Goal: Task Accomplishment & Management: Use online tool/utility

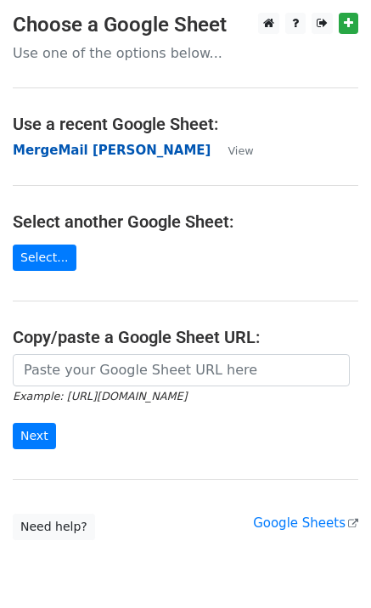
click at [38, 148] on strong "MergeMail [PERSON_NAME]" at bounding box center [112, 150] width 198 height 15
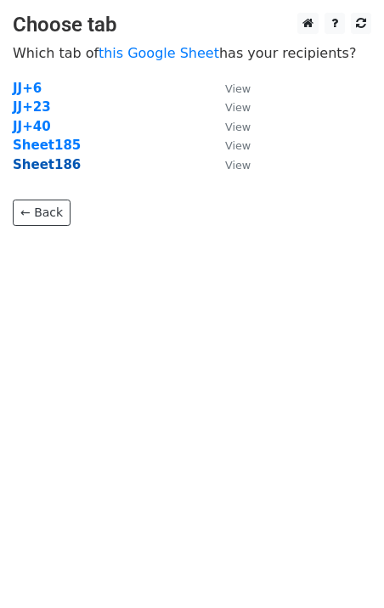
click at [54, 169] on strong "Sheet186" at bounding box center [47, 164] width 68 height 15
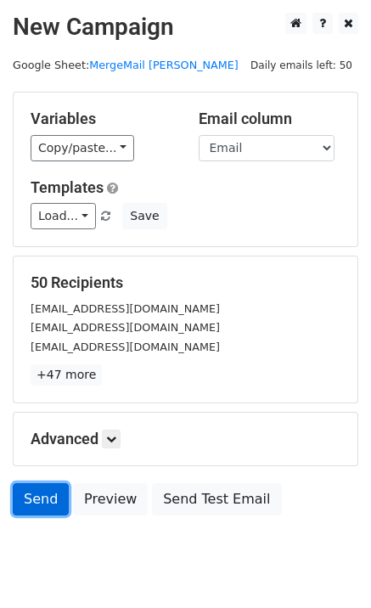
click at [29, 509] on link "Send" at bounding box center [41, 499] width 56 height 32
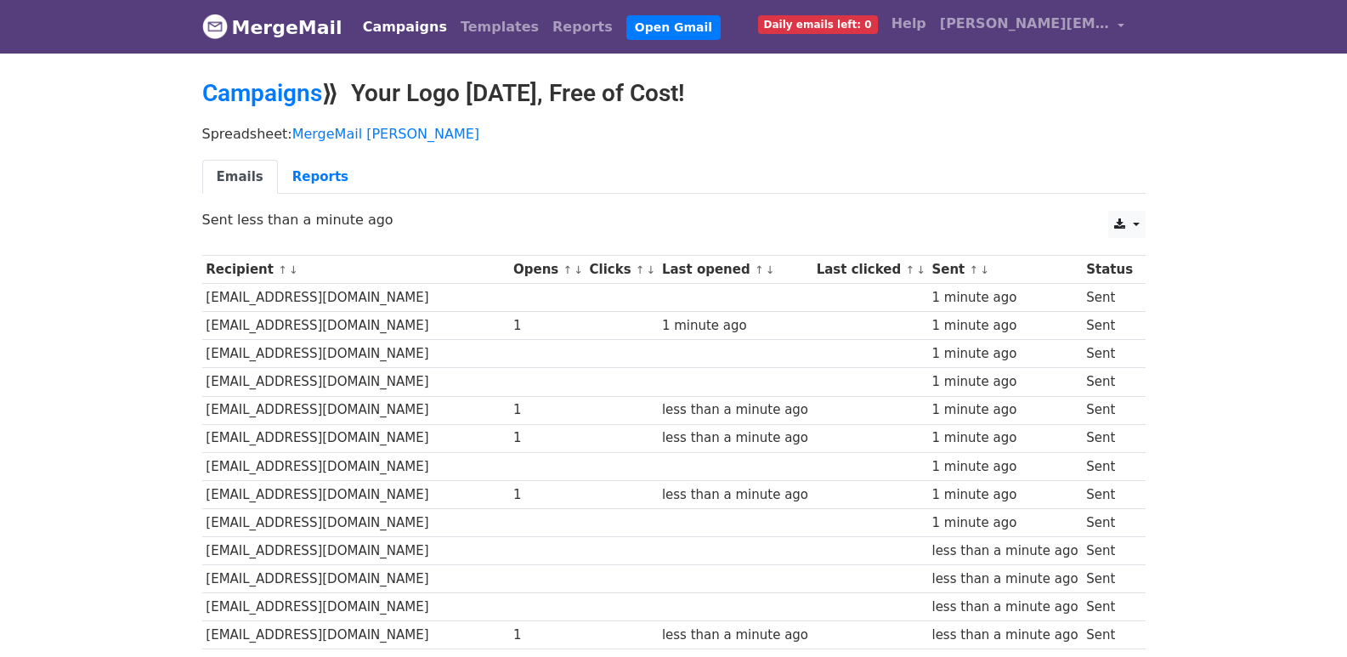
scroll to position [1183, 0]
